Goal: Book appointment/travel/reservation

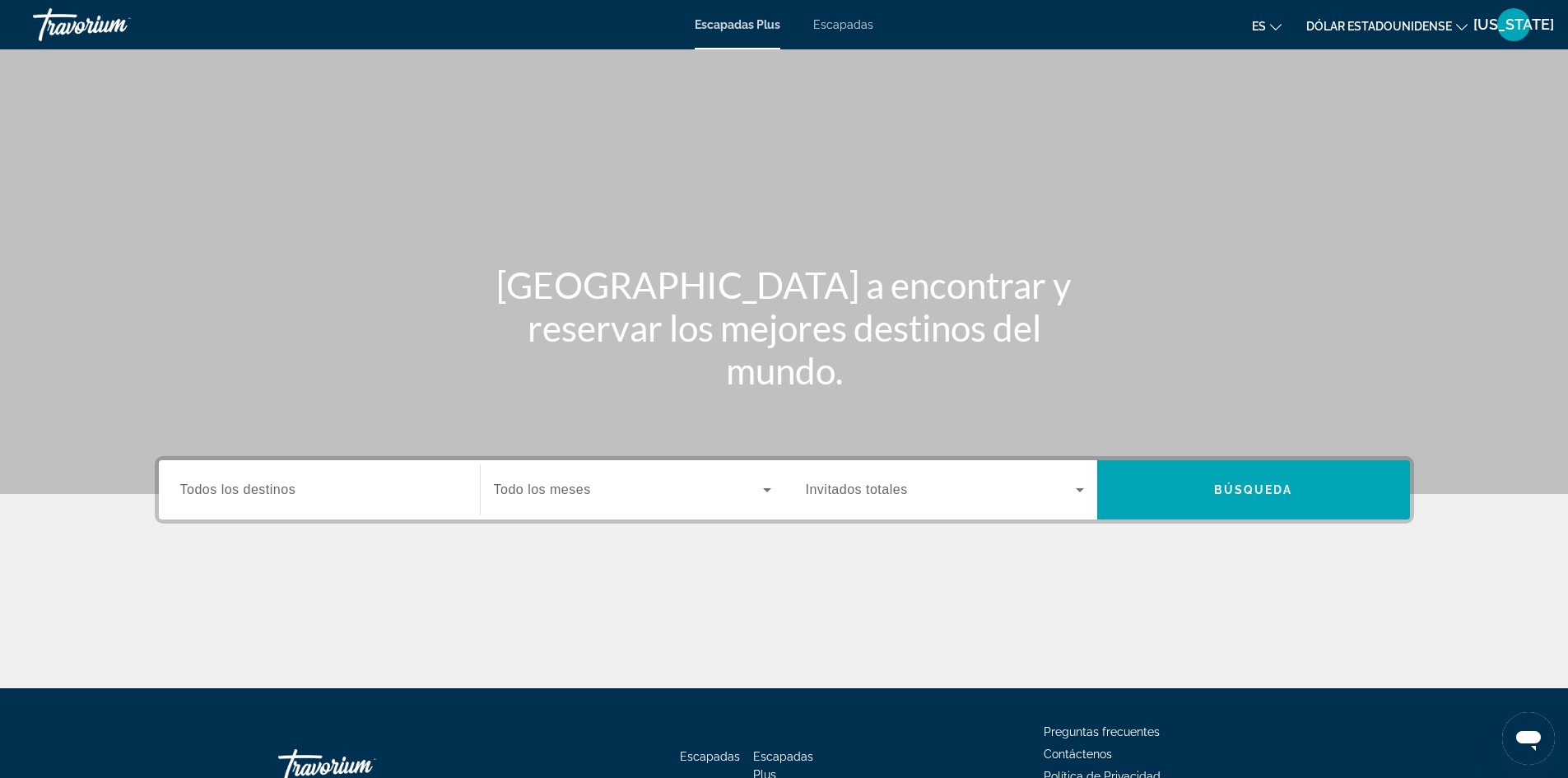
click at [862, 23] on font "Escapadas" at bounding box center [844, 25] width 61 height 13
click at [862, 23] on font "Escapadas" at bounding box center [844, 25] width 60 height 13
click at [333, 495] on input "Destination Todos los destinos" at bounding box center [320, 490] width 278 height 20
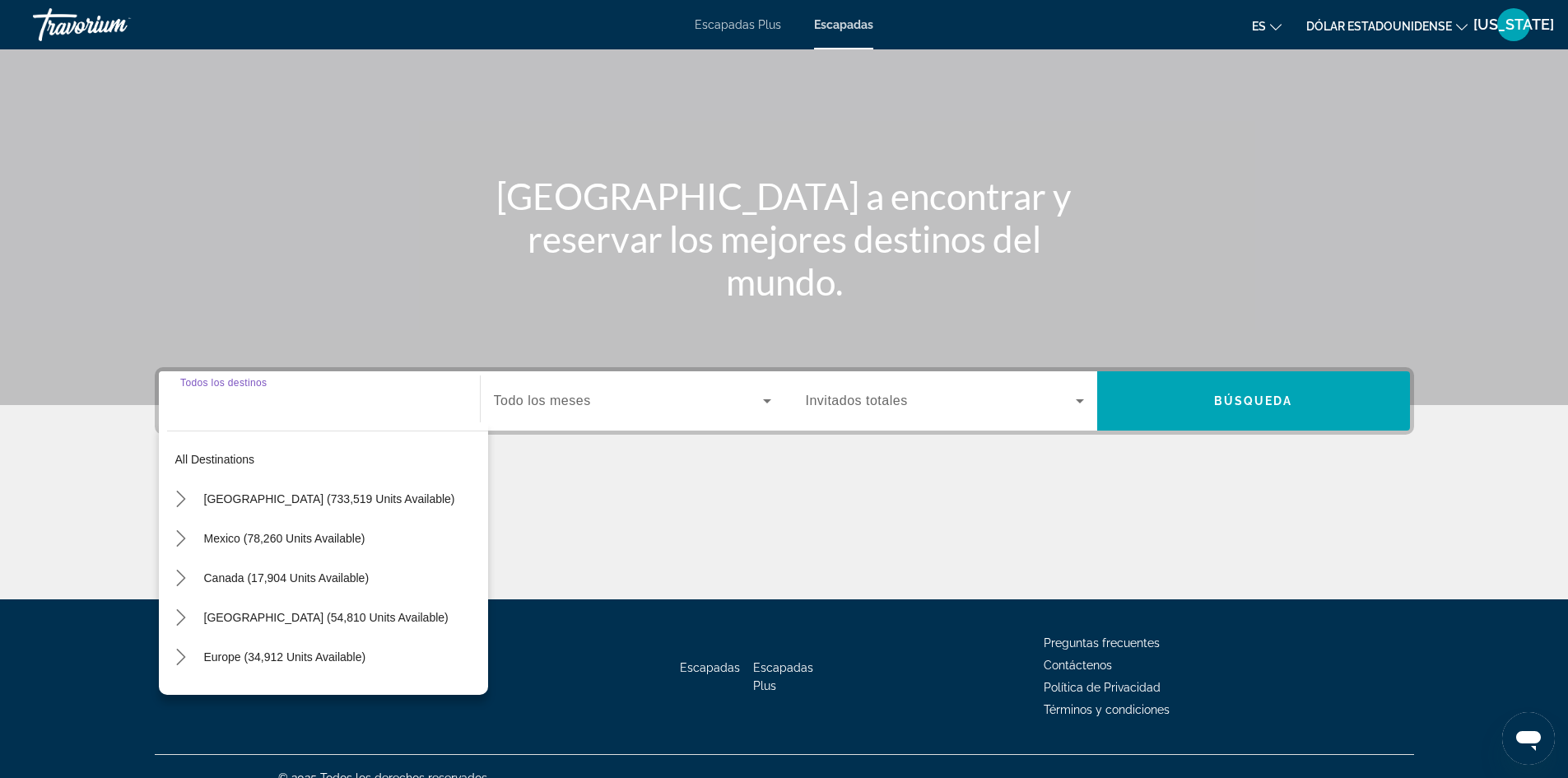
scroll to position [112, 0]
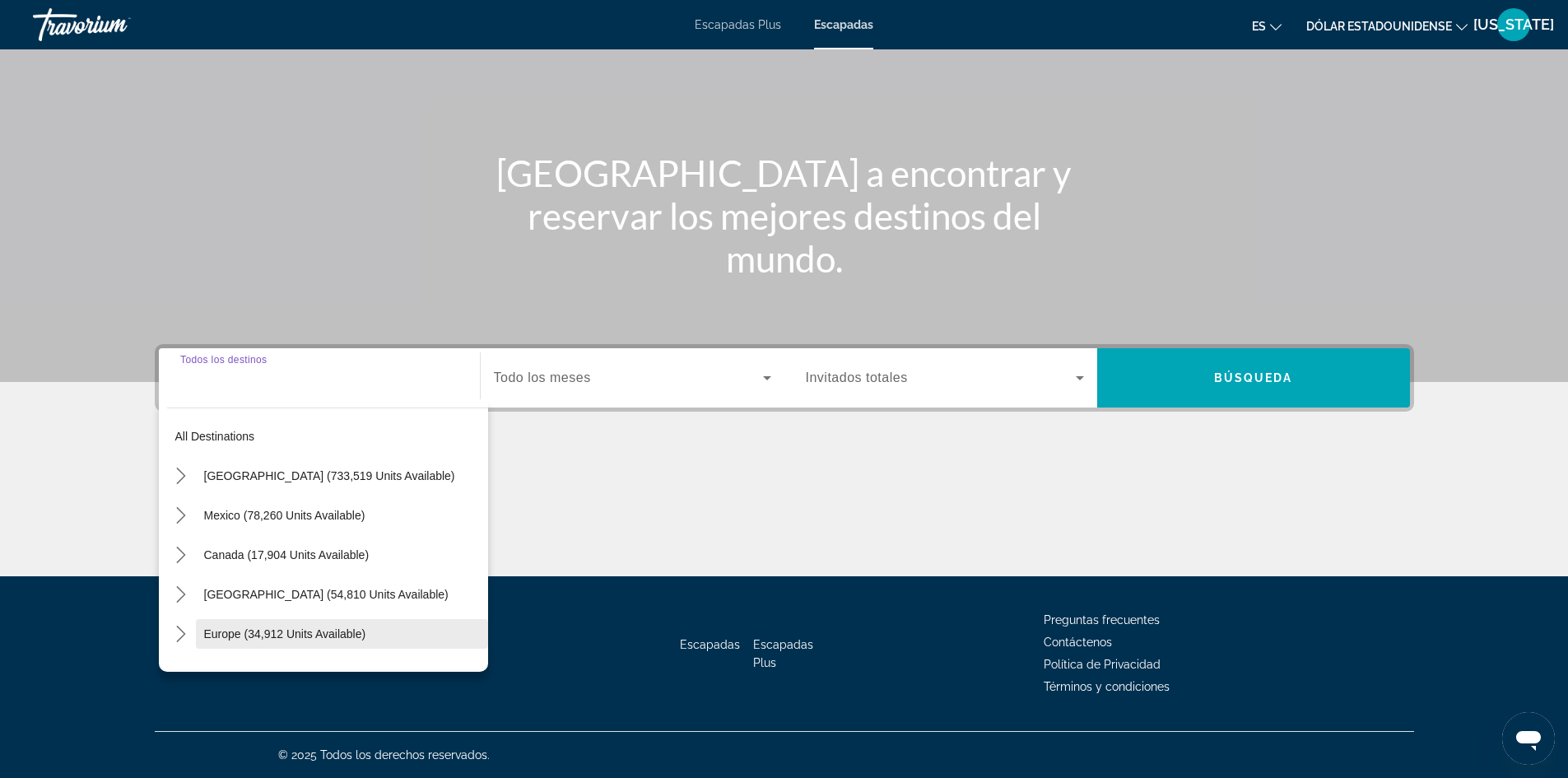
click at [372, 634] on span "Select destination: Europe (34,912 units available)" at bounding box center [341, 633] width 292 height 40
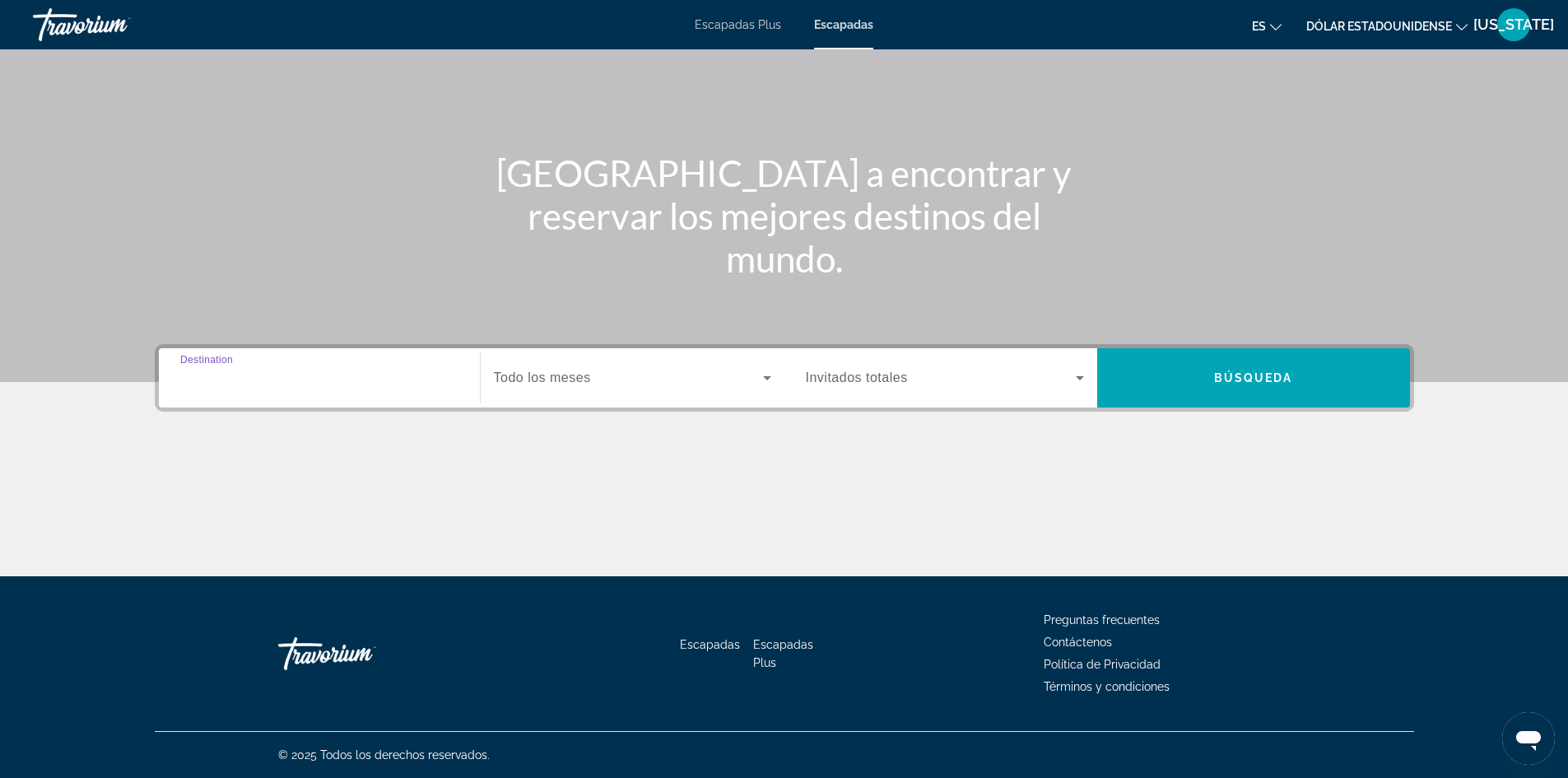
type input "**********"
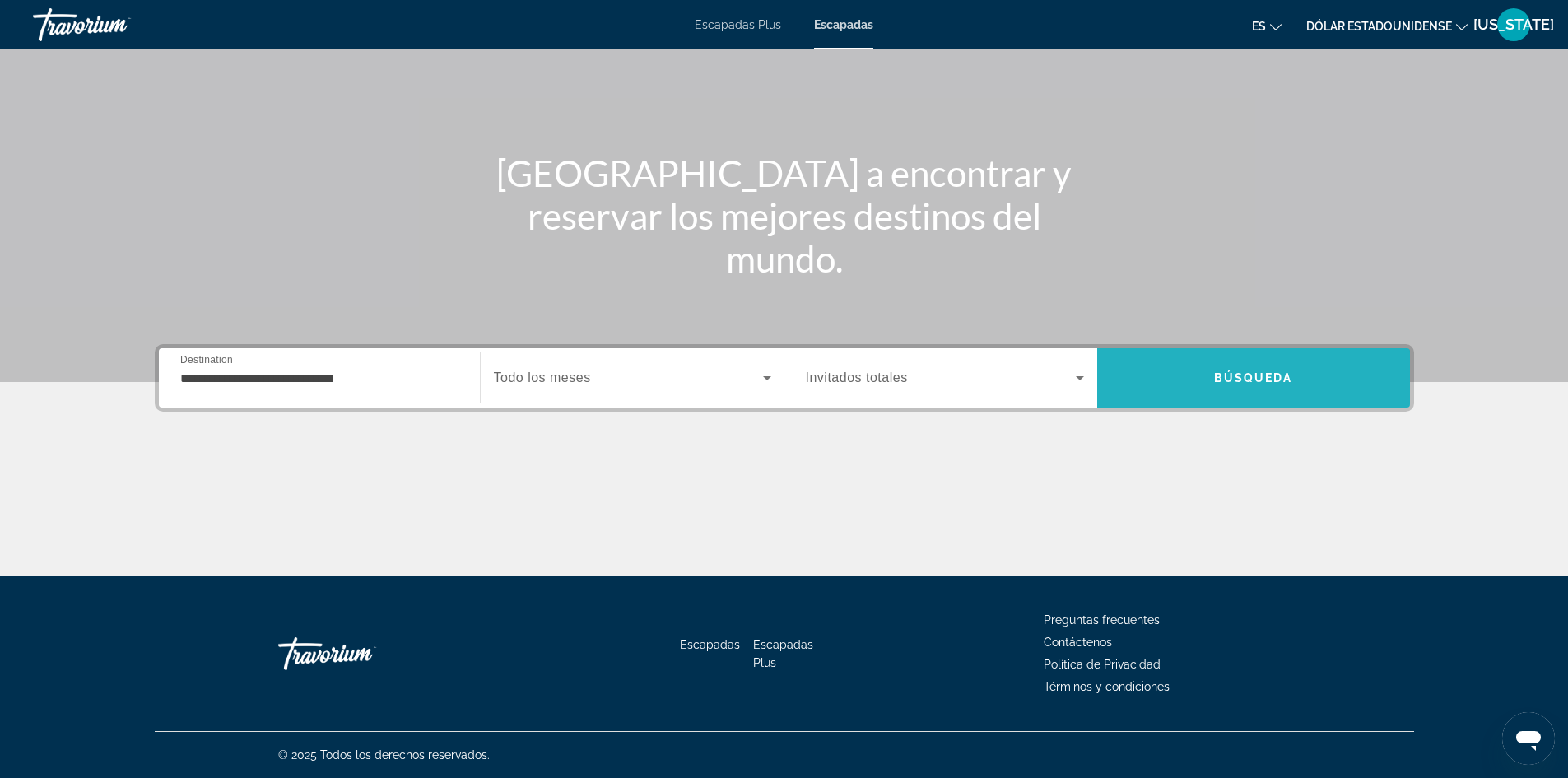
click at [1202, 385] on span "Search" at bounding box center [1253, 378] width 313 height 40
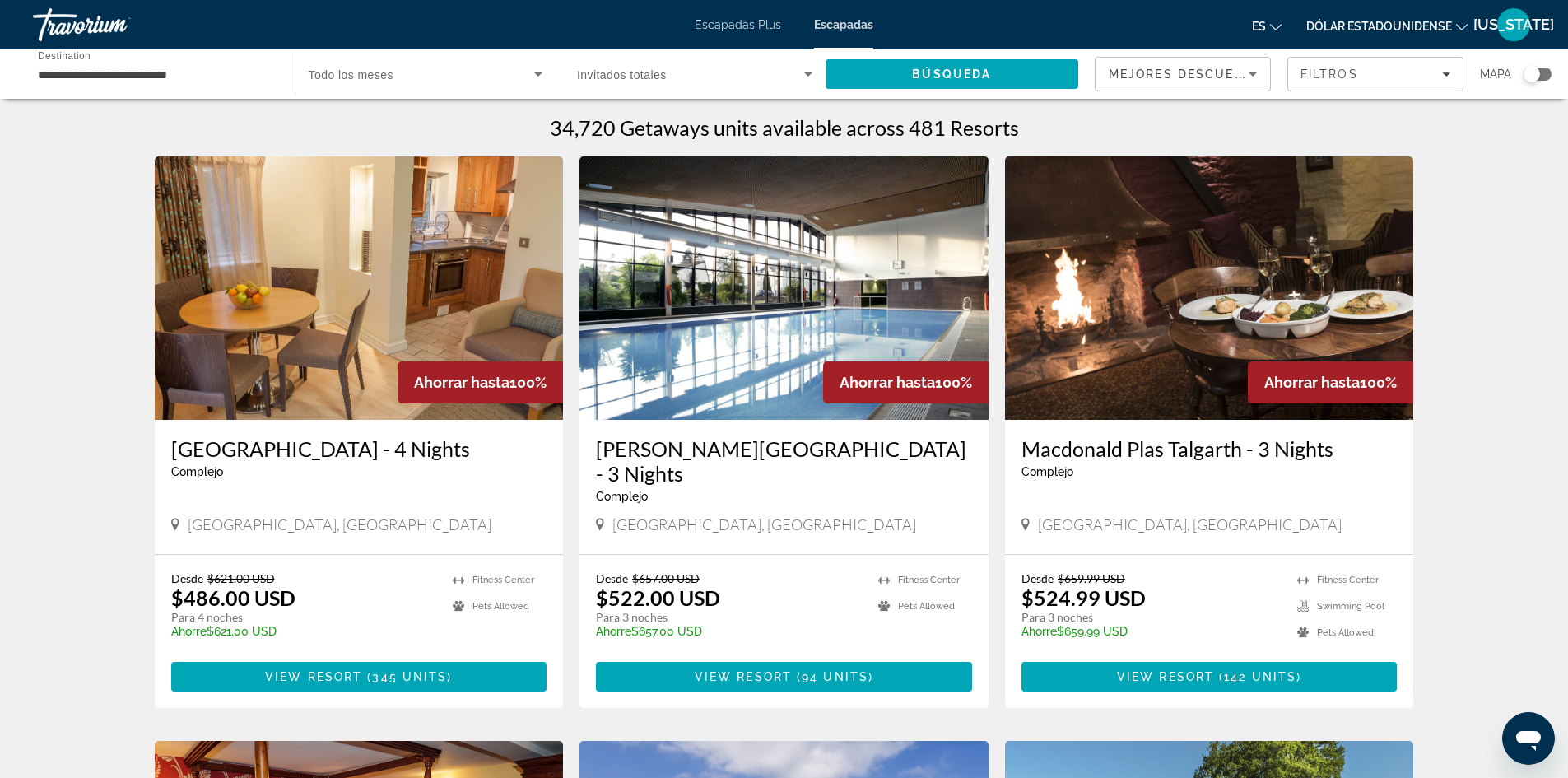
click at [1234, 73] on span "Mejores descuentos" at bounding box center [1192, 74] width 165 height 13
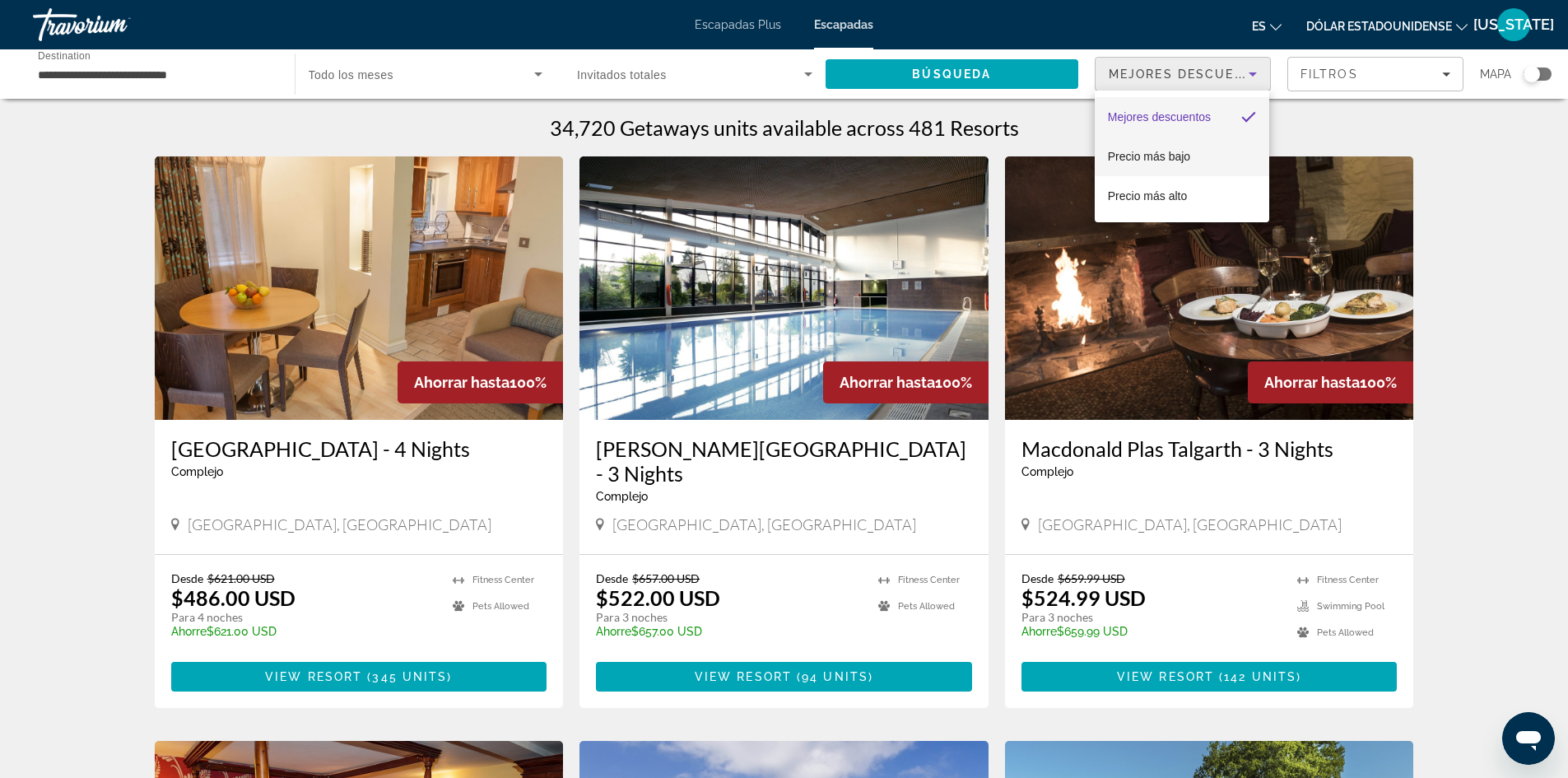
click at [1207, 156] on mat-option "Precio más bajo" at bounding box center [1182, 157] width 175 height 40
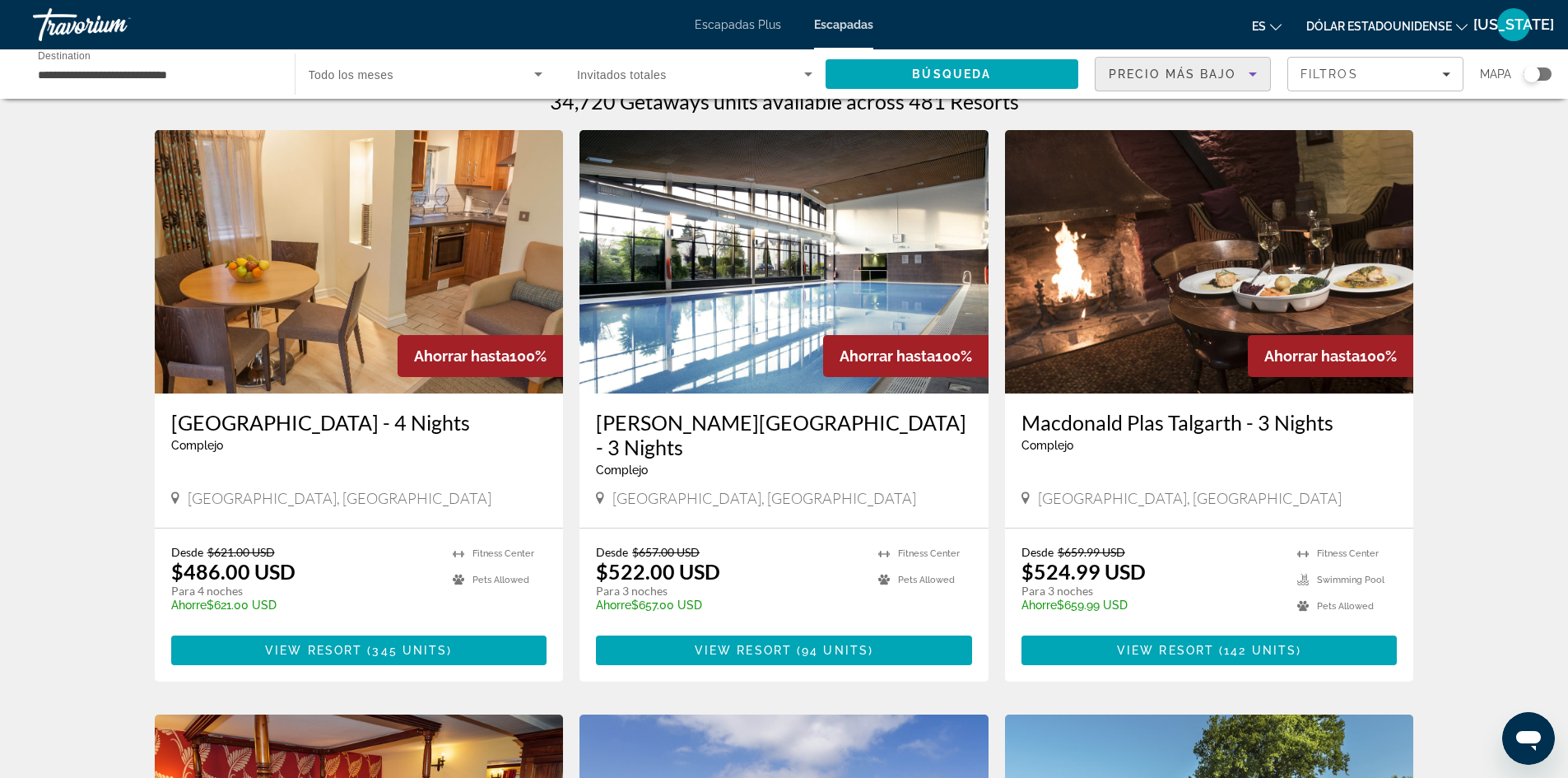
scroll to position [21, 0]
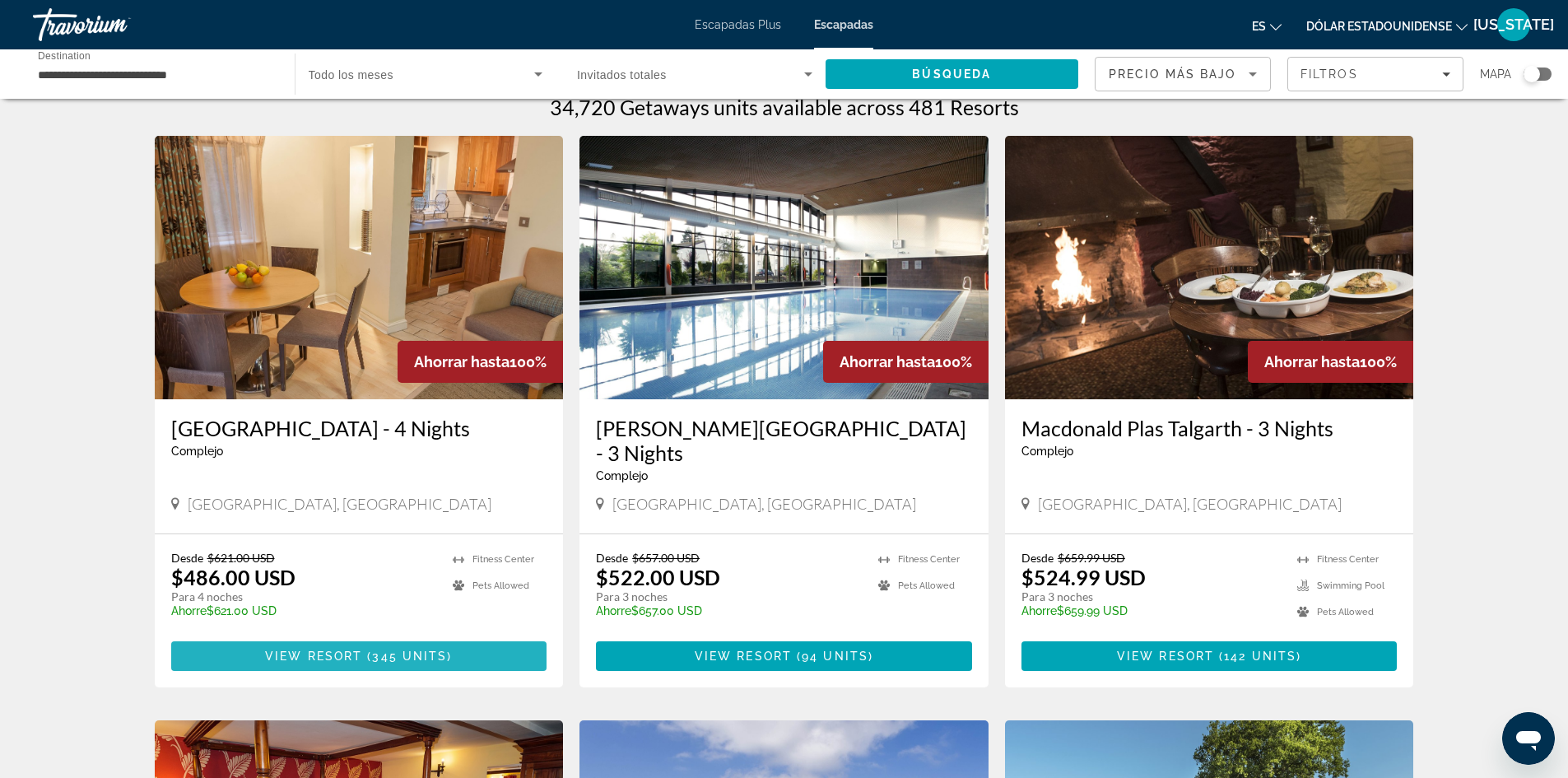
click at [339, 636] on span "Contenido principal" at bounding box center [359, 656] width 376 height 40
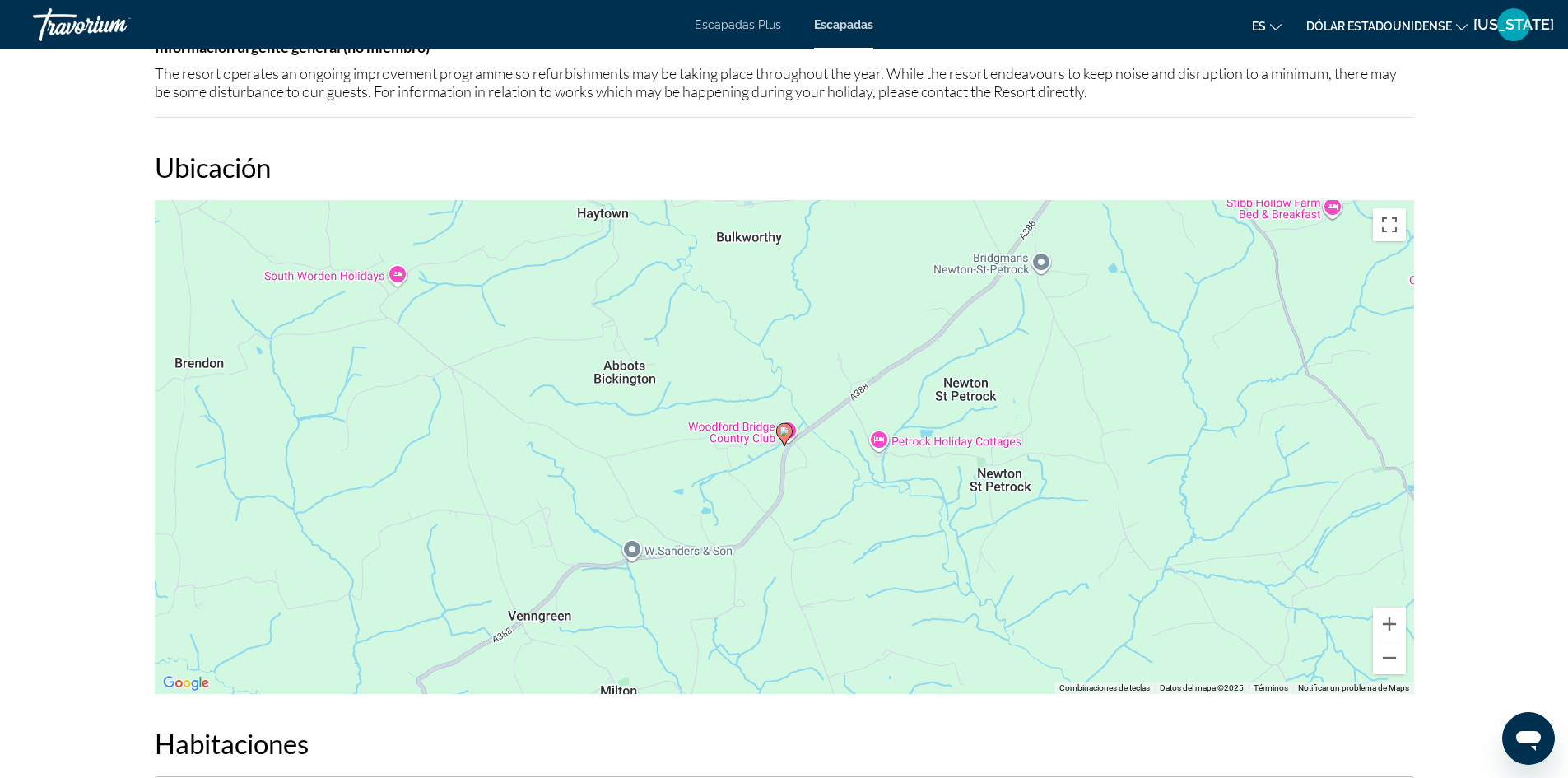
scroll to position [2382, 0]
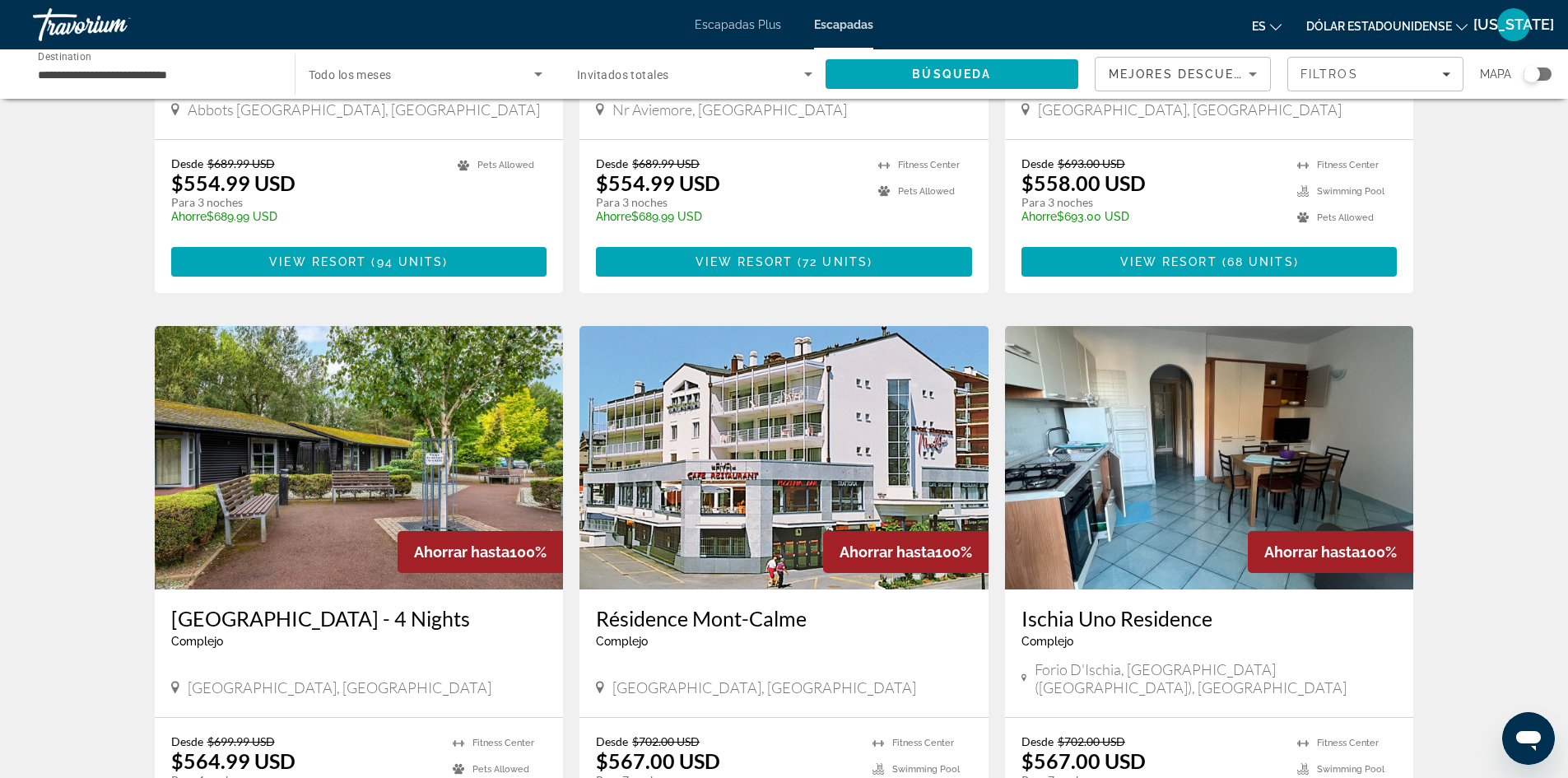
scroll to position [1580, 0]
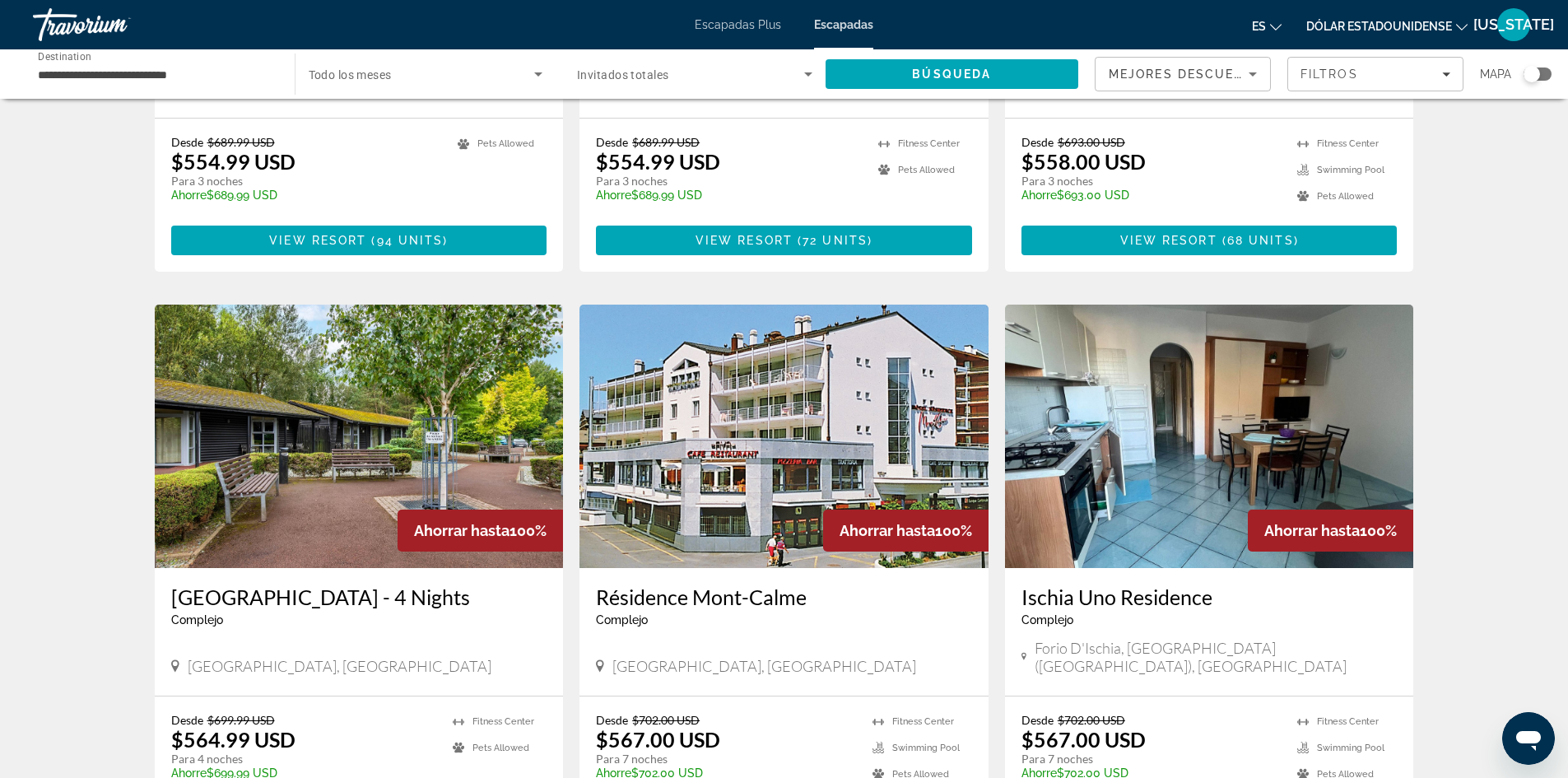
click at [736, 20] on font "Escapadas Plus" at bounding box center [738, 25] width 86 height 13
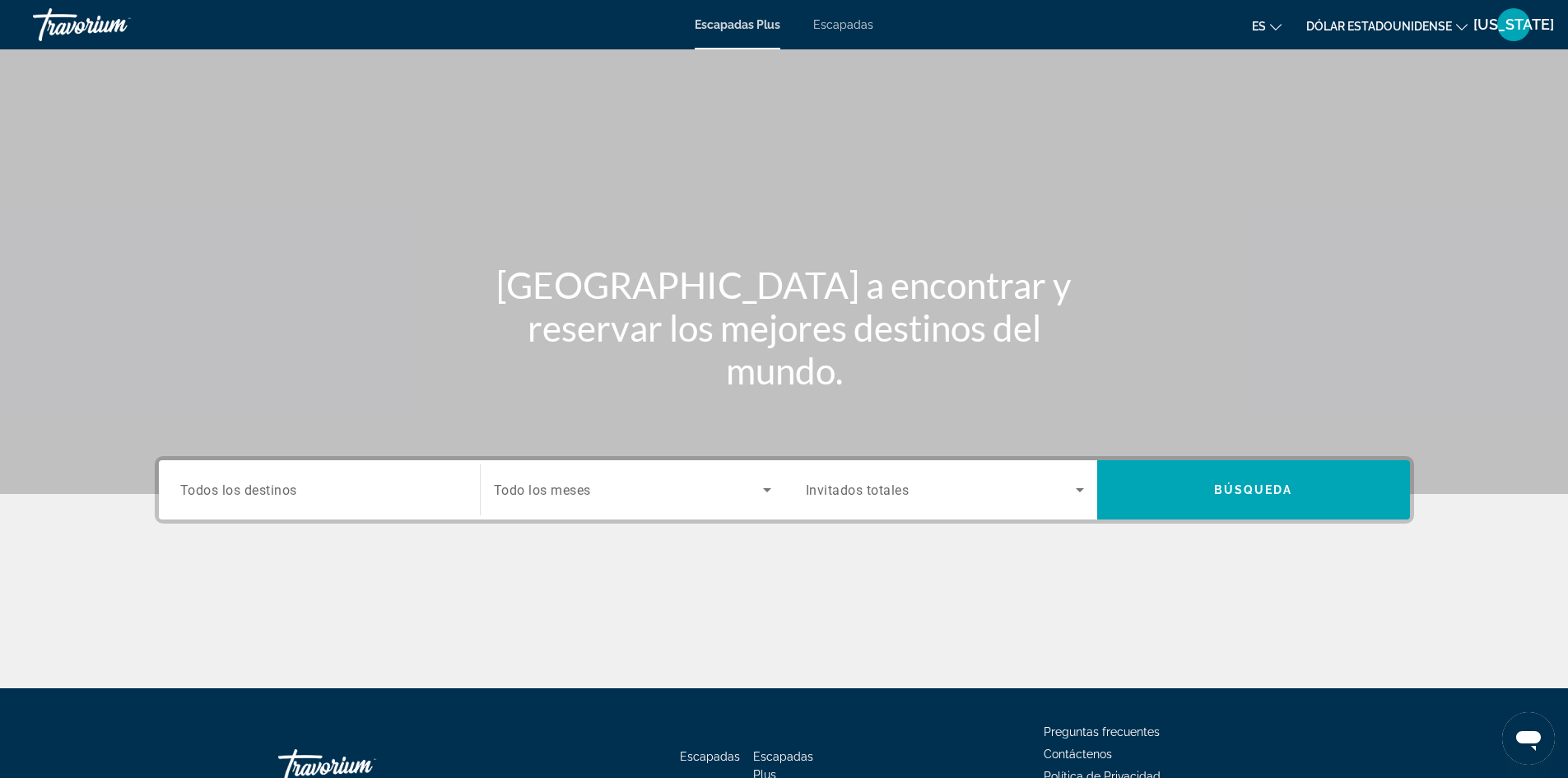
click at [839, 33] on div "Escapadas Plus Escapadas es English Español Français Italiano Português русский…" at bounding box center [784, 24] width 1568 height 43
